Goal: Task Accomplishment & Management: Use online tool/utility

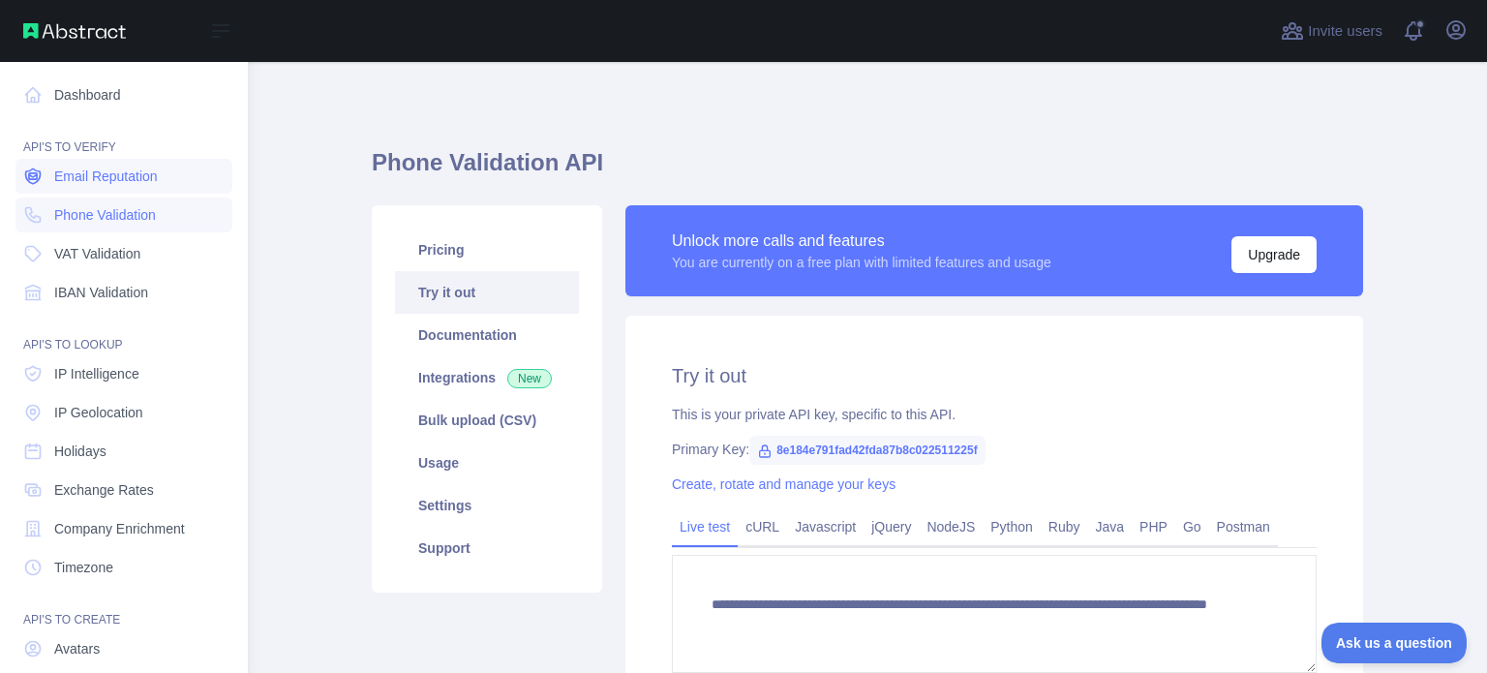
click at [105, 189] on link "Email Reputation" at bounding box center [123, 176] width 217 height 35
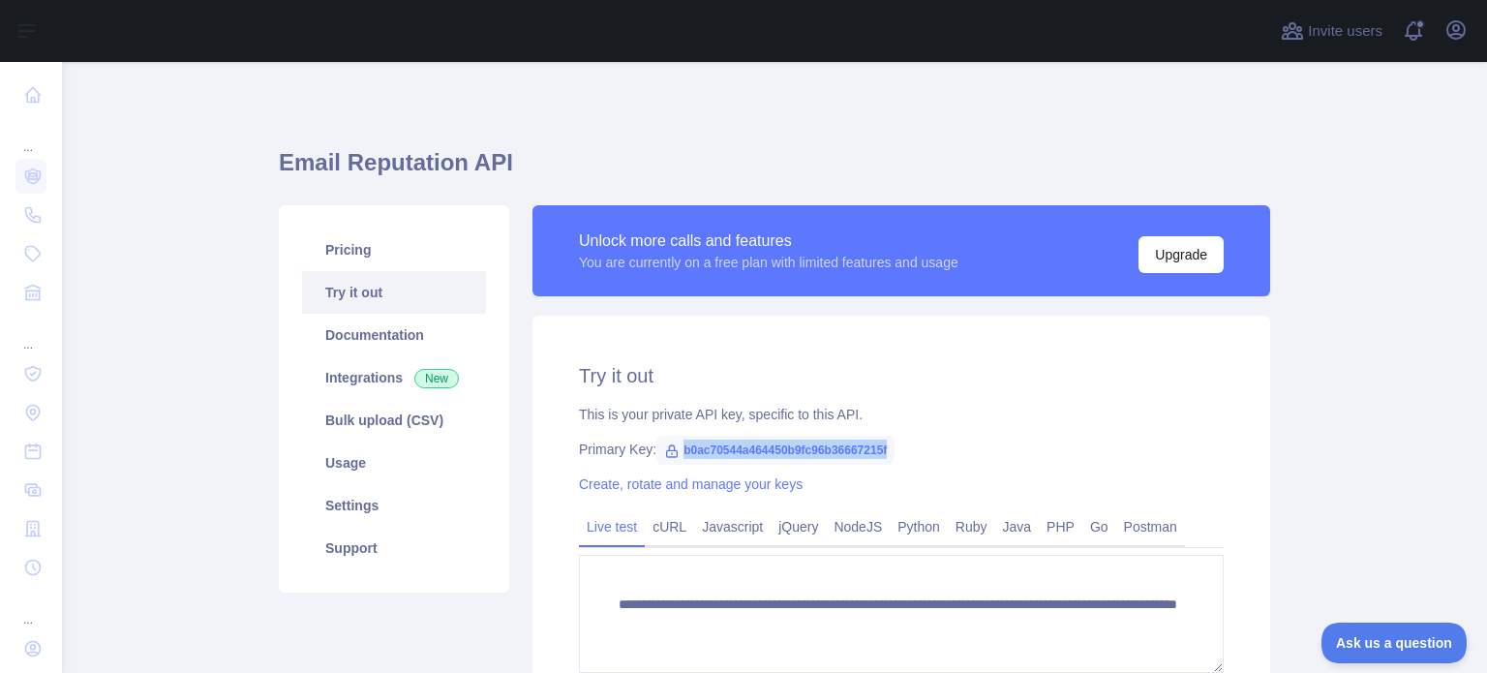
drag, startPoint x: 671, startPoint y: 445, endPoint x: 916, endPoint y: 445, distance: 245.0
click at [916, 445] on div "Primary Key: b0ac70544a464450b9fc96b36667215f" at bounding box center [901, 449] width 645 height 19
copy span "b0ac70544a464450b9fc96b36667215f"
click at [833, 416] on div "This is your private API key, specific to this API." at bounding box center [901, 414] width 645 height 19
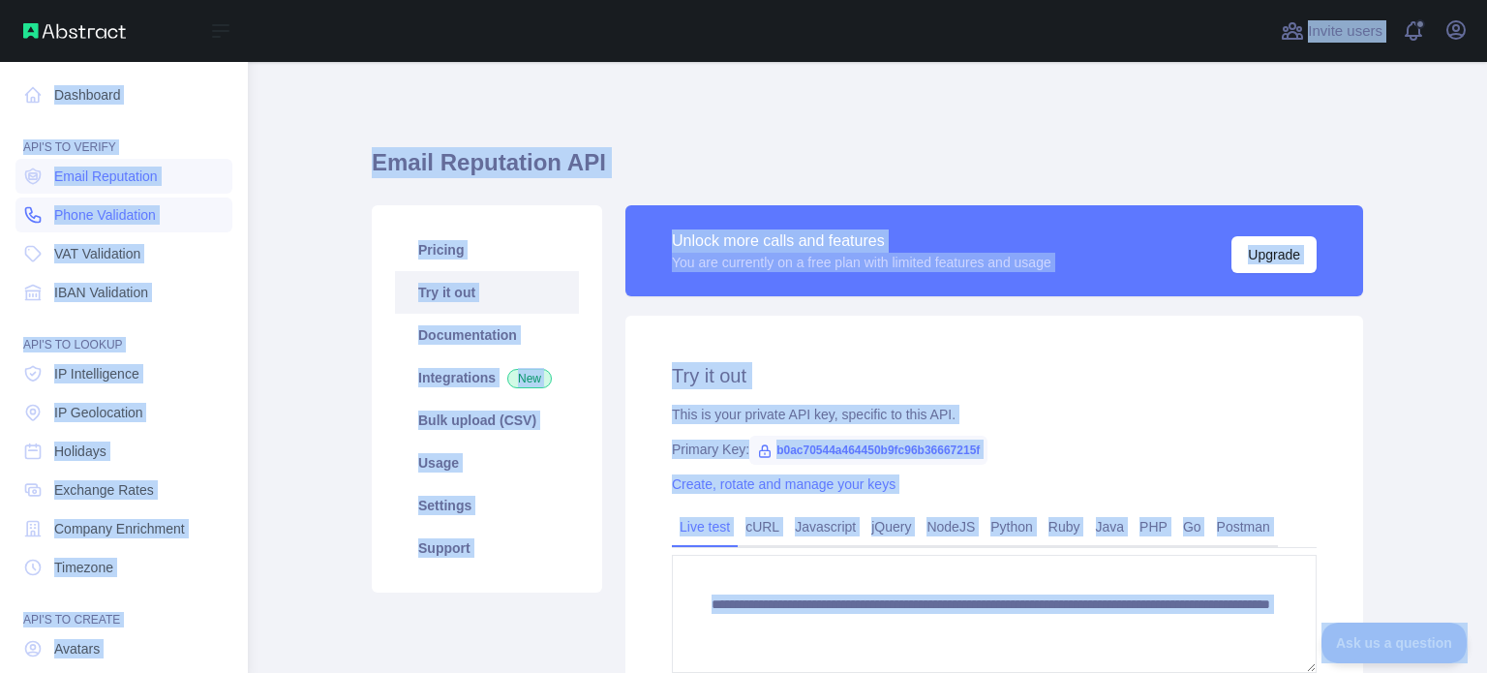
click at [89, 217] on span "Phone Validation" at bounding box center [105, 214] width 102 height 19
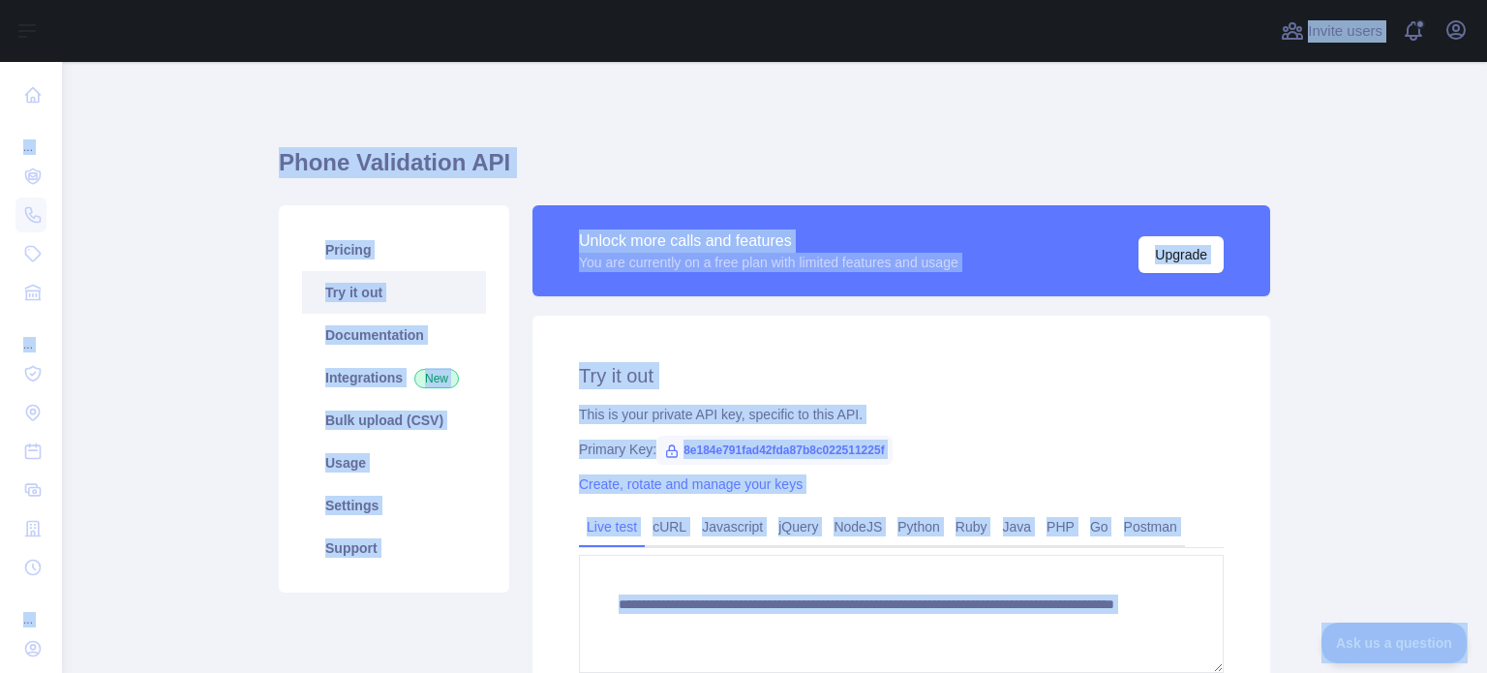
click at [571, 136] on div "**********" at bounding box center [775, 455] width 992 height 695
click at [877, 365] on h2 "Try it out" at bounding box center [901, 375] width 645 height 27
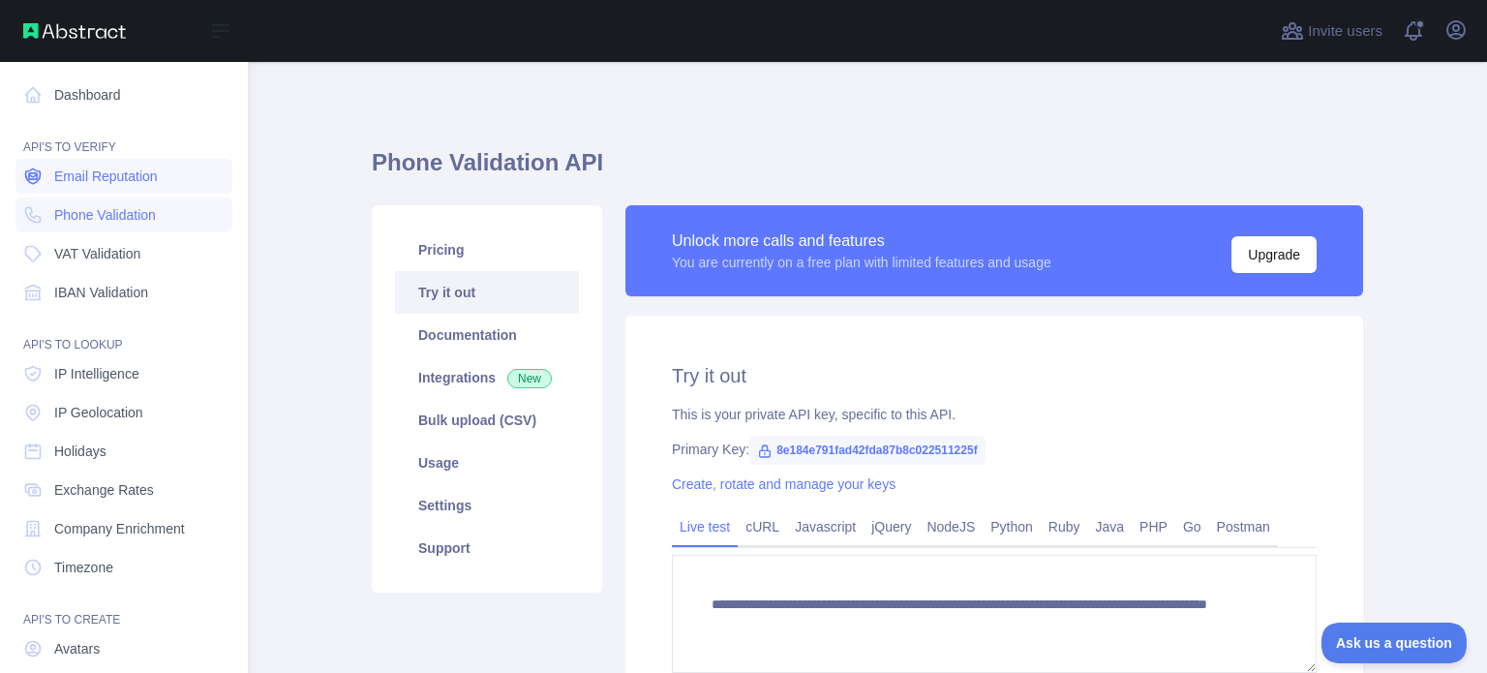
click at [103, 173] on span "Email Reputation" at bounding box center [106, 176] width 104 height 19
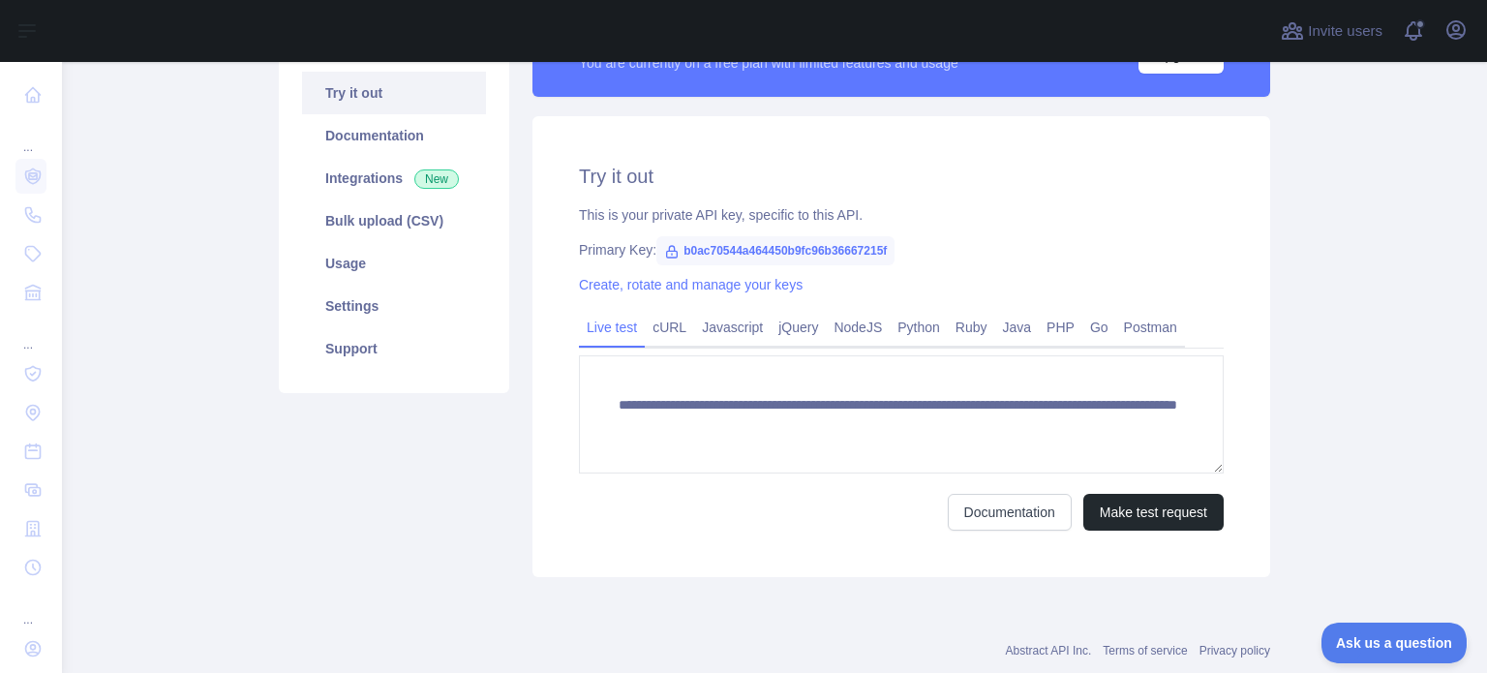
scroll to position [203, 0]
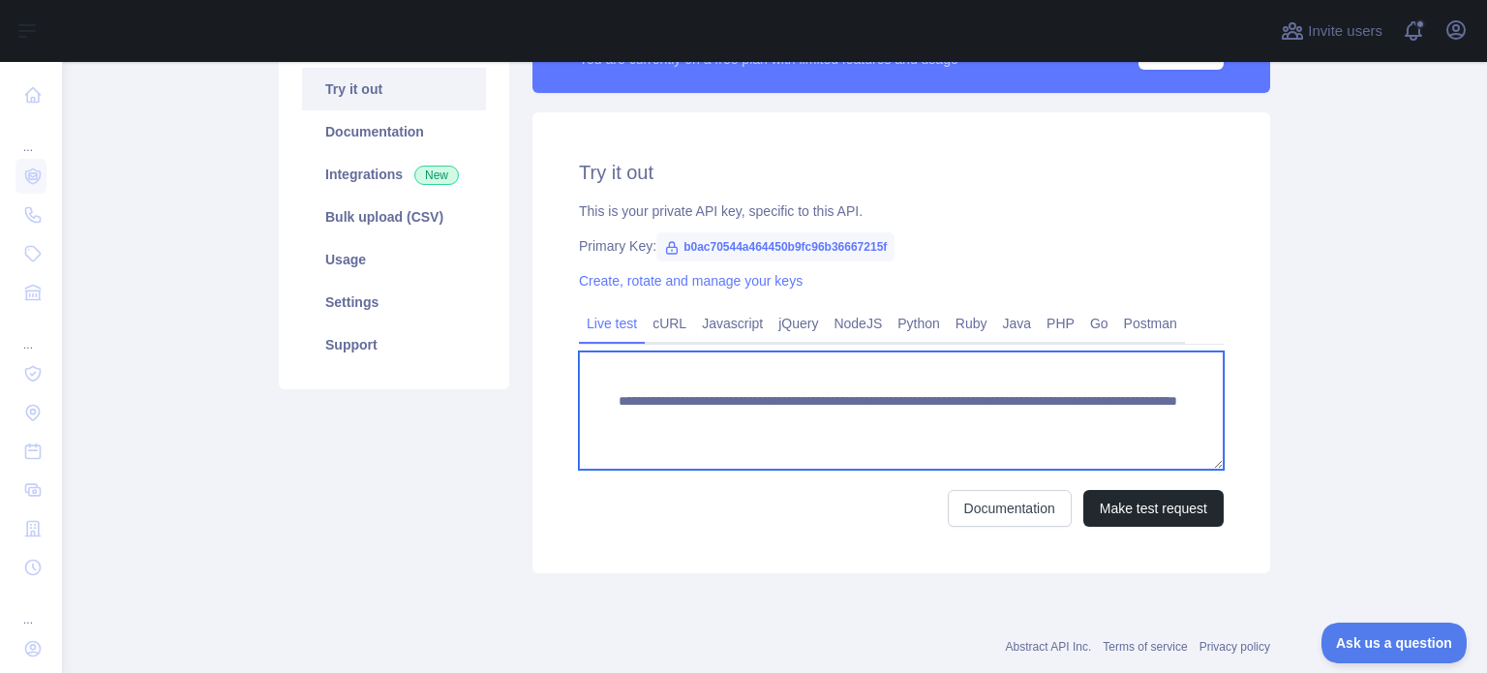
drag, startPoint x: 609, startPoint y: 400, endPoint x: 881, endPoint y: 385, distance: 272.5
click at [881, 385] on textarea "**********" at bounding box center [901, 411] width 645 height 118
